Goal: Task Accomplishment & Management: Manage account settings

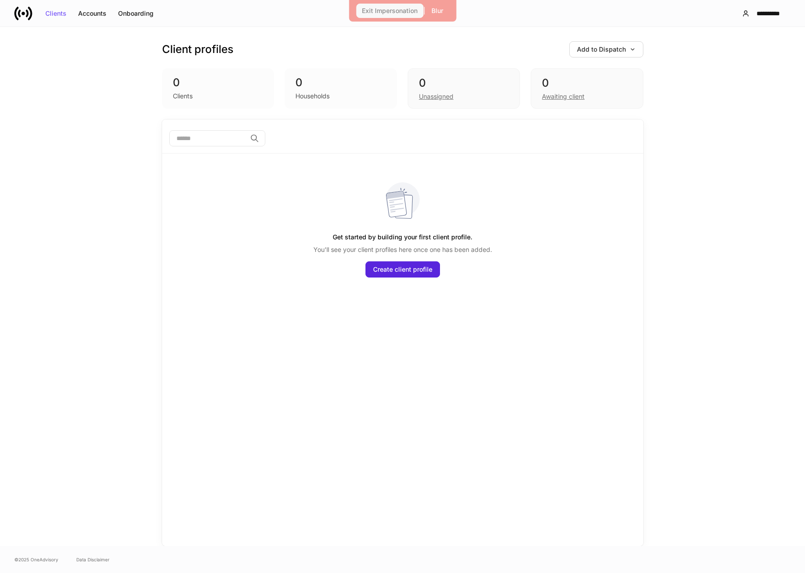
click at [391, 18] on button "Exit Impersonation" at bounding box center [389, 11] width 67 height 14
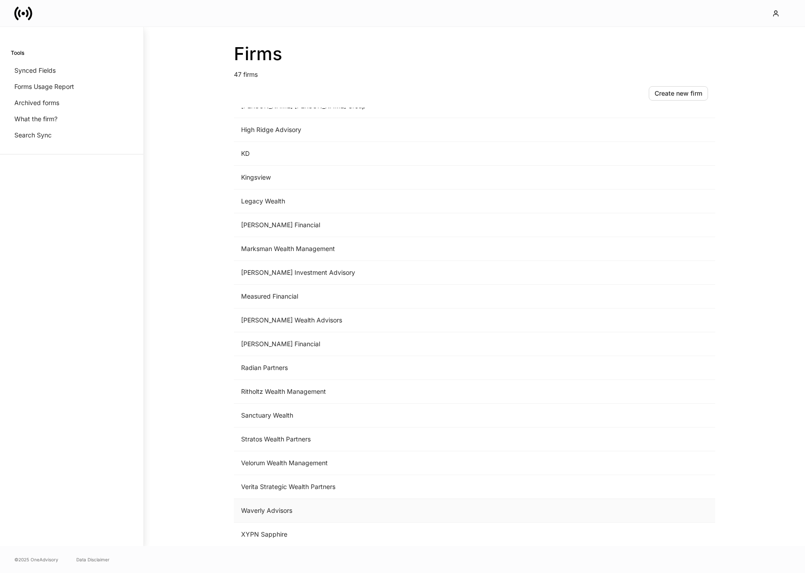
scroll to position [712, 0]
click at [305, 298] on td "Measured Financial" at bounding box center [400, 297] width 332 height 24
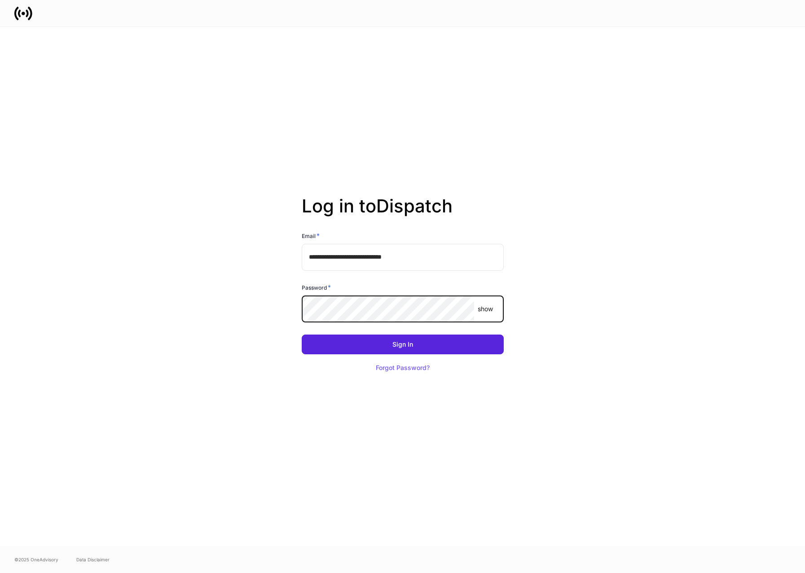
click at [402, 345] on button "Sign In" at bounding box center [403, 345] width 202 height 20
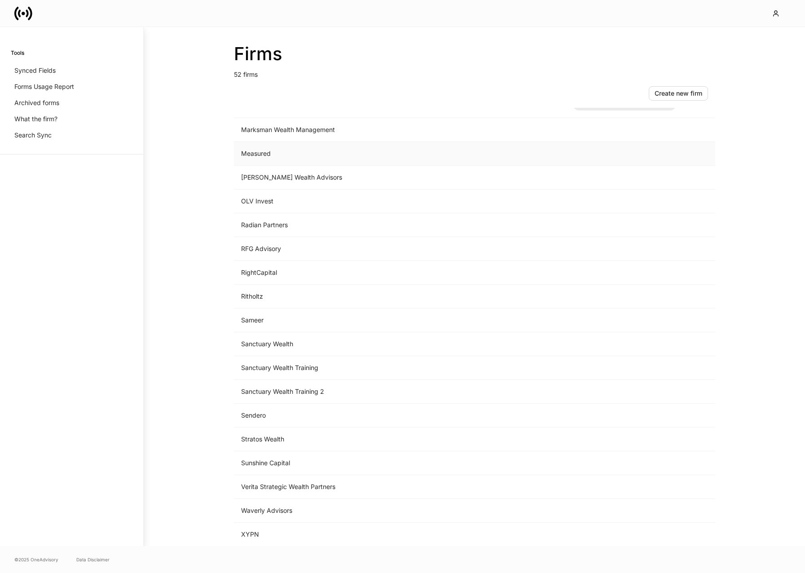
click at [288, 160] on td "Measured" at bounding box center [400, 154] width 332 height 24
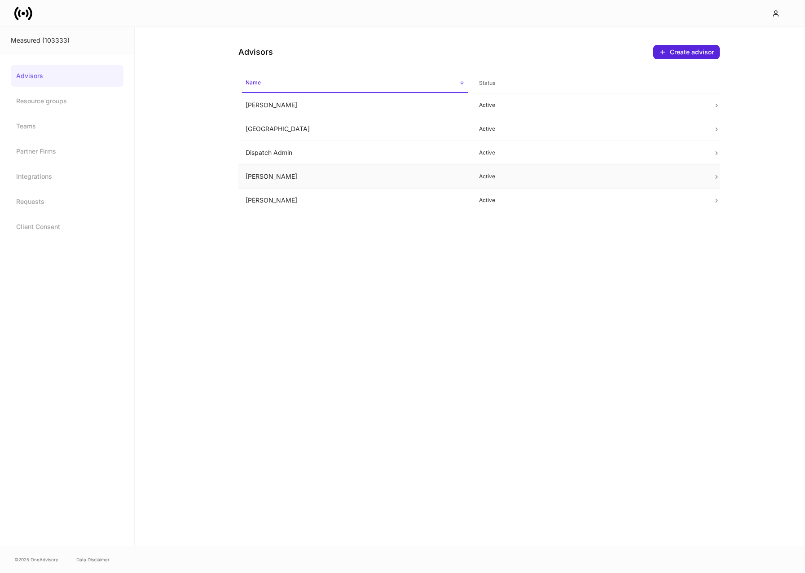
click at [289, 182] on td "[PERSON_NAME]" at bounding box center [356, 177] width 234 height 24
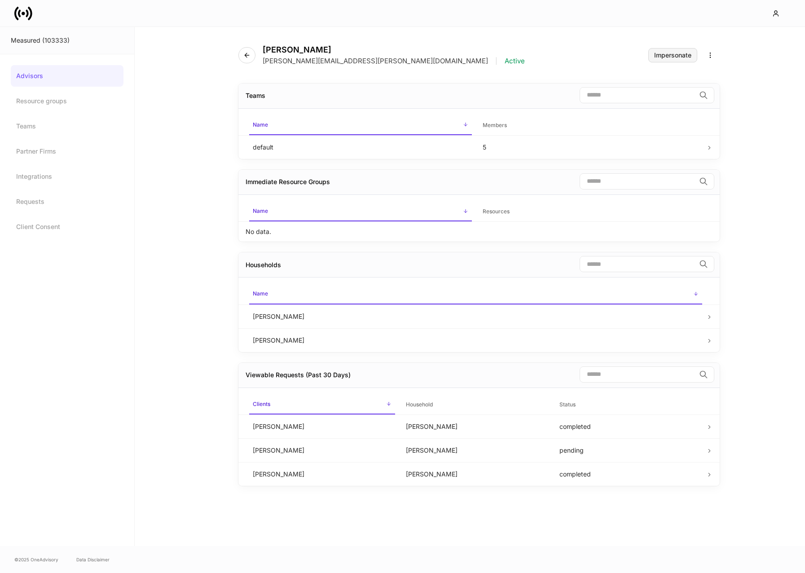
click at [662, 57] on div "Impersonate" at bounding box center [672, 55] width 37 height 6
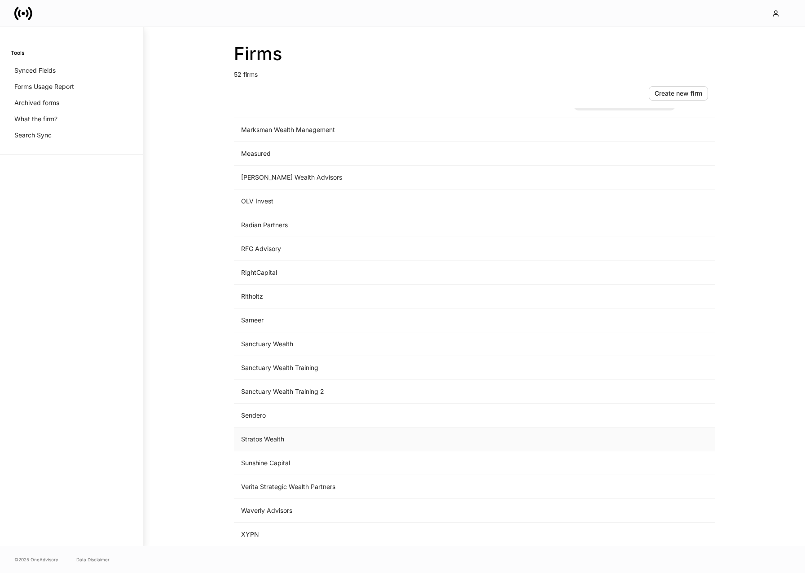
scroll to position [831, 0]
click at [298, 156] on td "Measured" at bounding box center [400, 154] width 332 height 24
